Goal: Check status: Check status

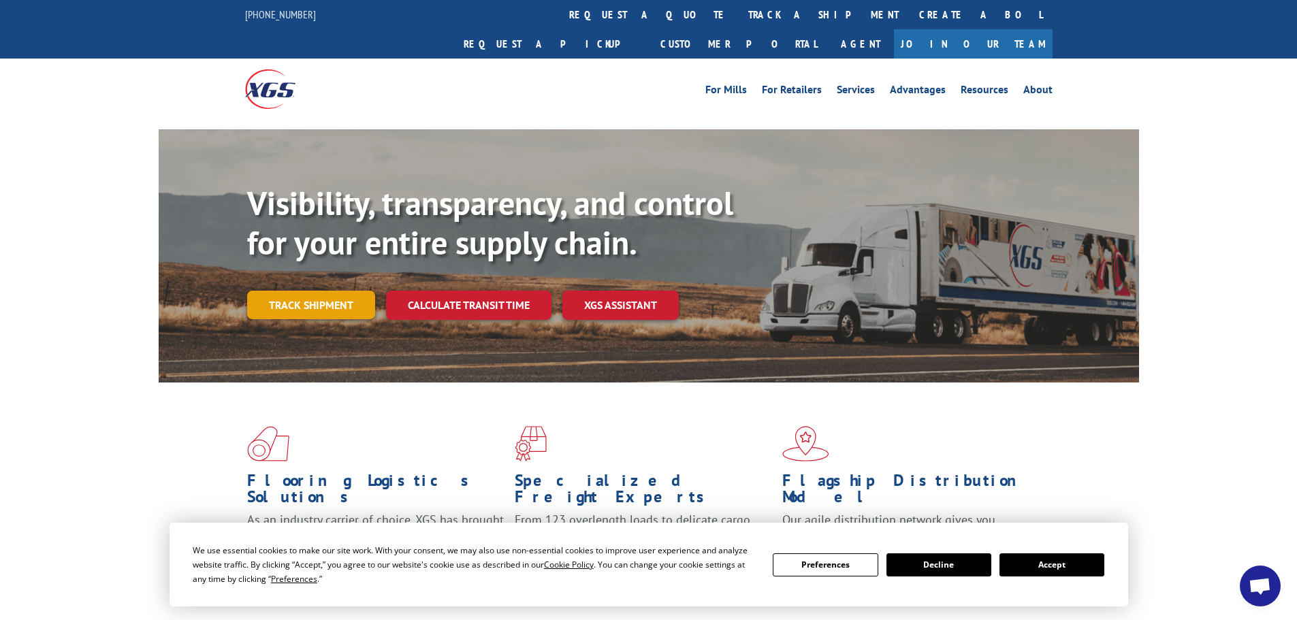
click at [332, 291] on link "Track shipment" at bounding box center [311, 305] width 128 height 29
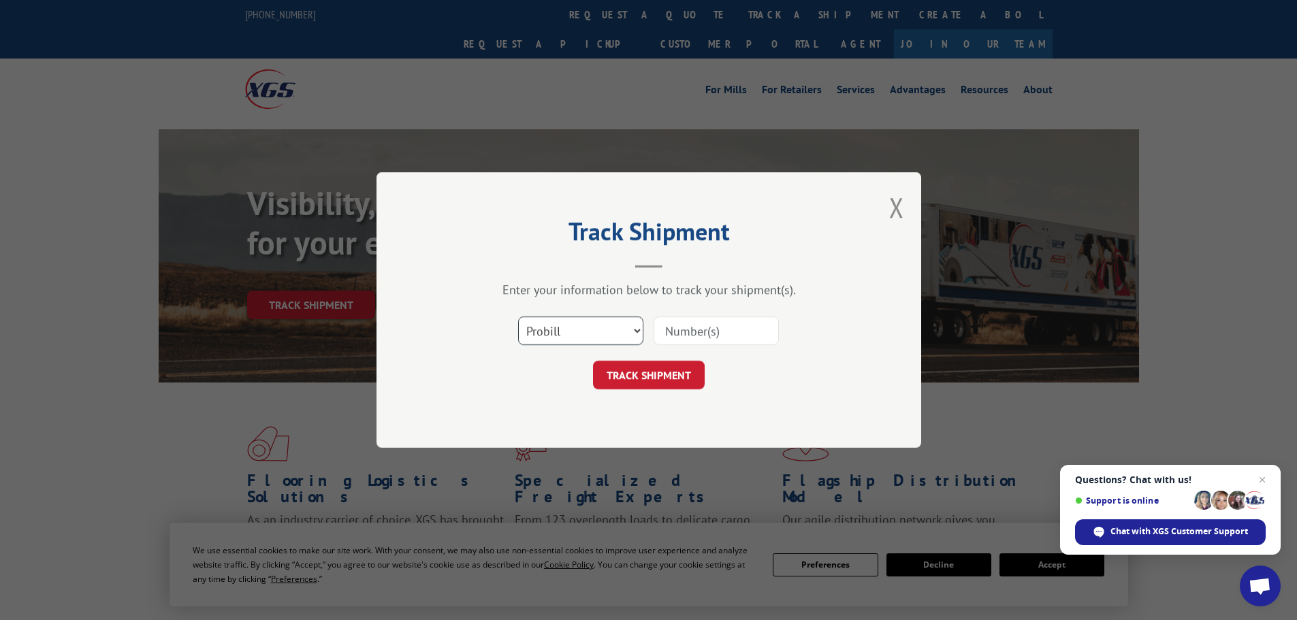
click at [632, 332] on select "Select category... Probill BOL PO" at bounding box center [580, 331] width 125 height 29
click at [672, 329] on input at bounding box center [716, 331] width 125 height 29
type input "17260019"
click at [593, 361] on button "TRACK SHIPMENT" at bounding box center [649, 375] width 112 height 29
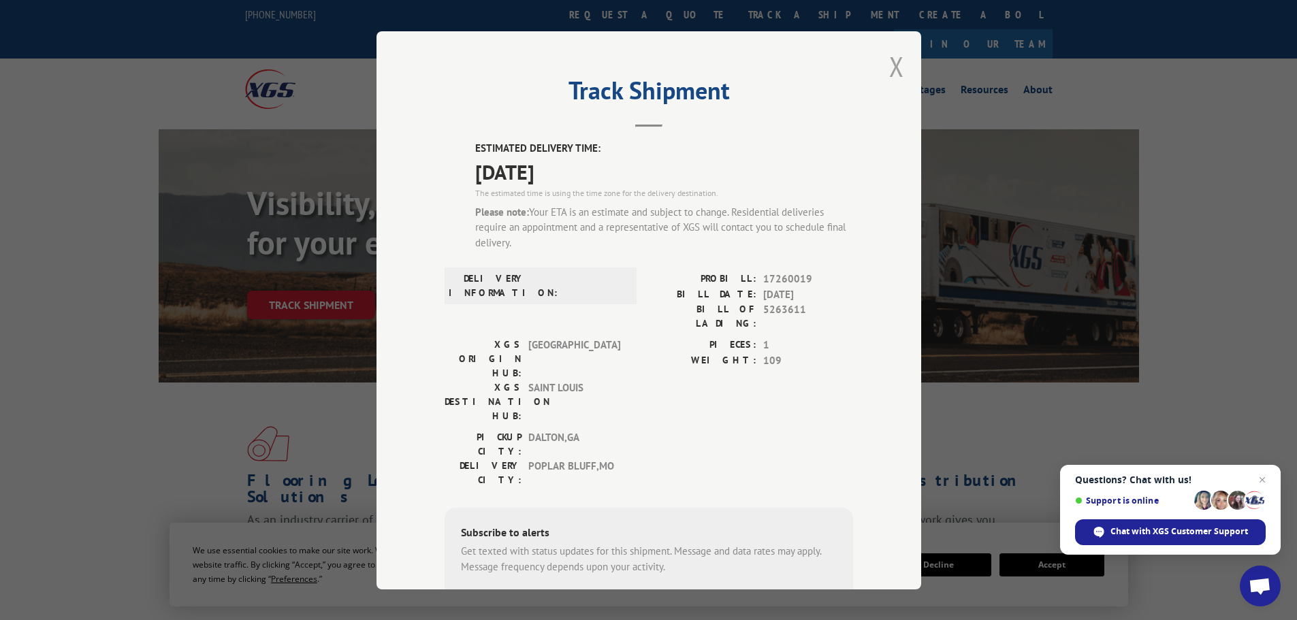
click at [895, 67] on button "Close modal" at bounding box center [896, 66] width 15 height 36
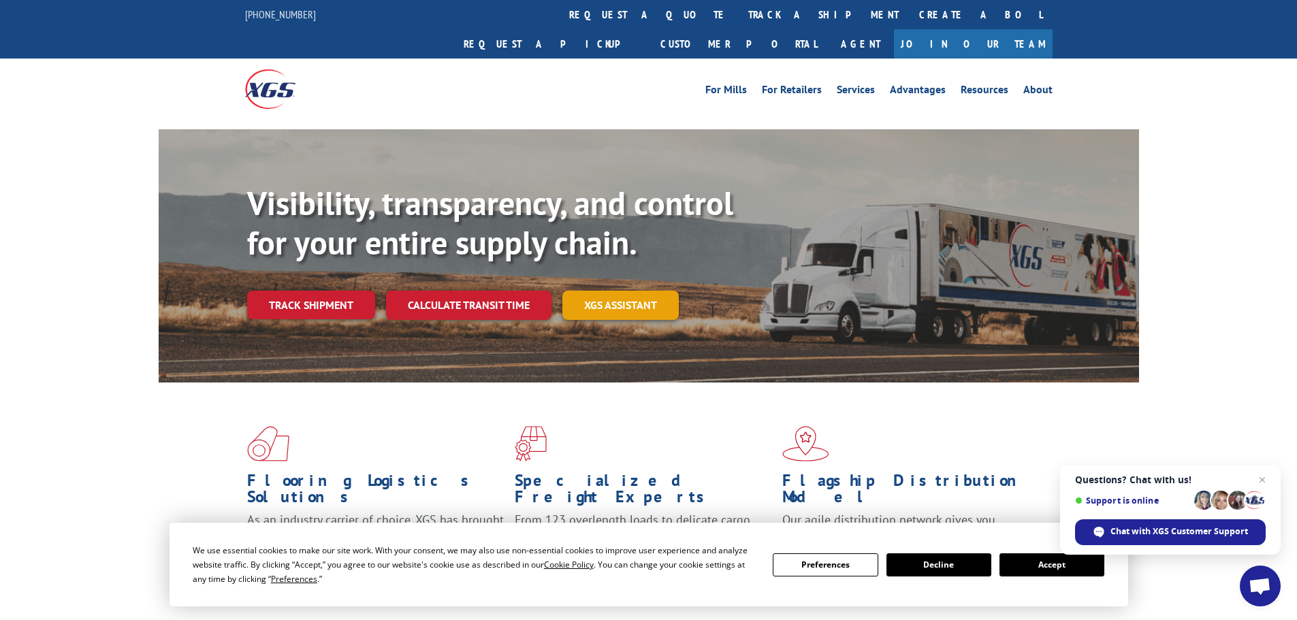
click at [600, 291] on link "XGS ASSISTANT" at bounding box center [621, 305] width 116 height 29
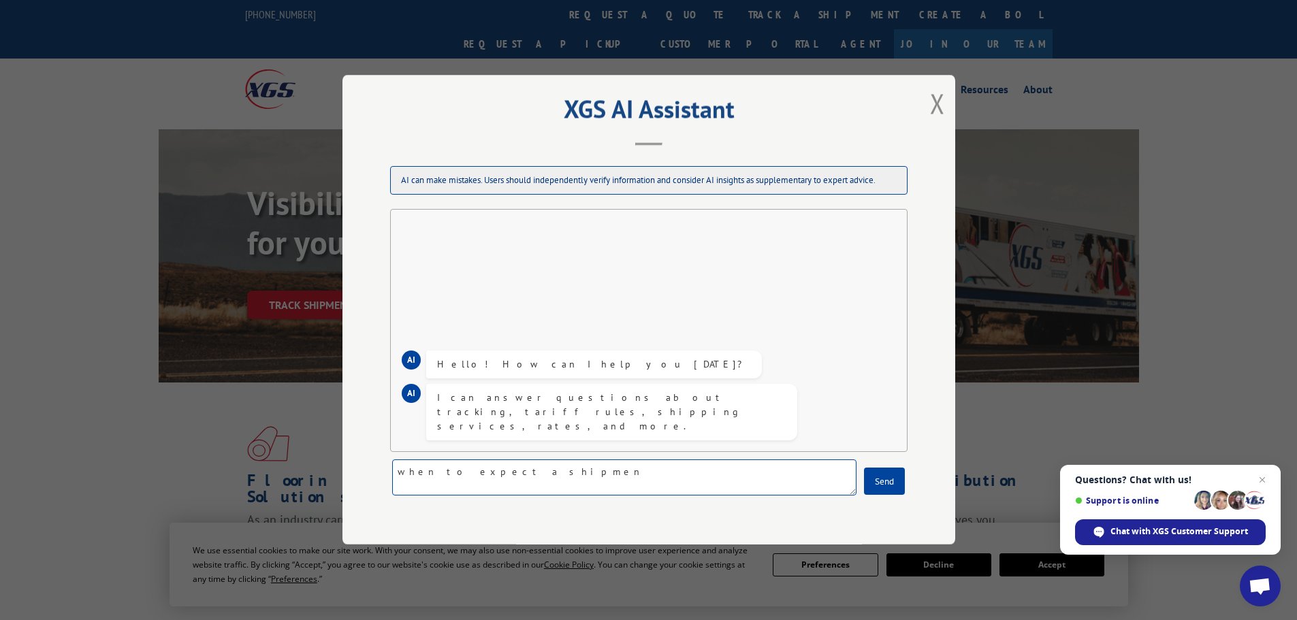
type textarea "when to expect a shipment"
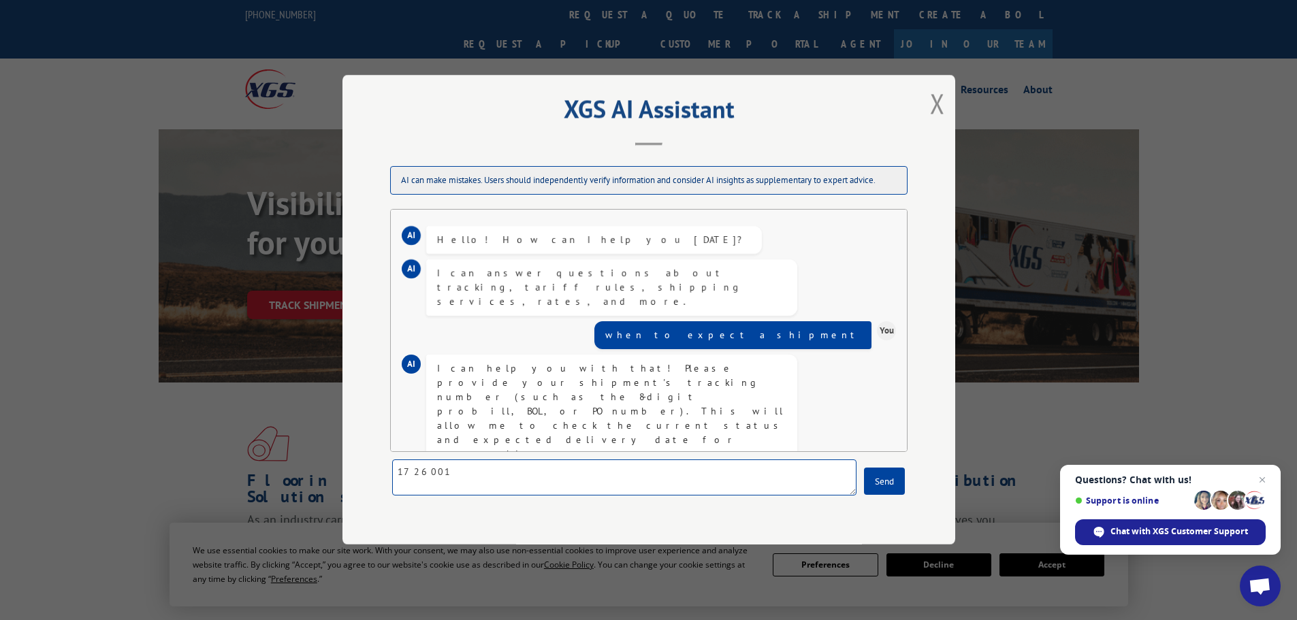
type textarea "17260019"
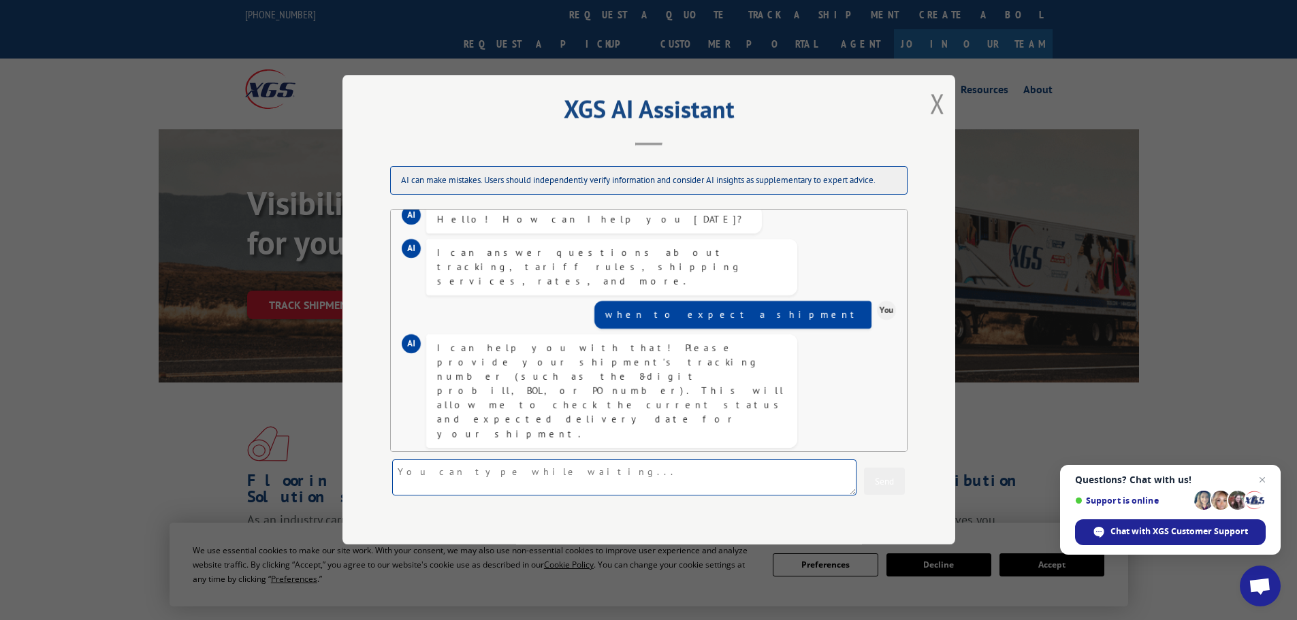
scroll to position [180, 0]
